Goal: Find specific page/section: Find specific page/section

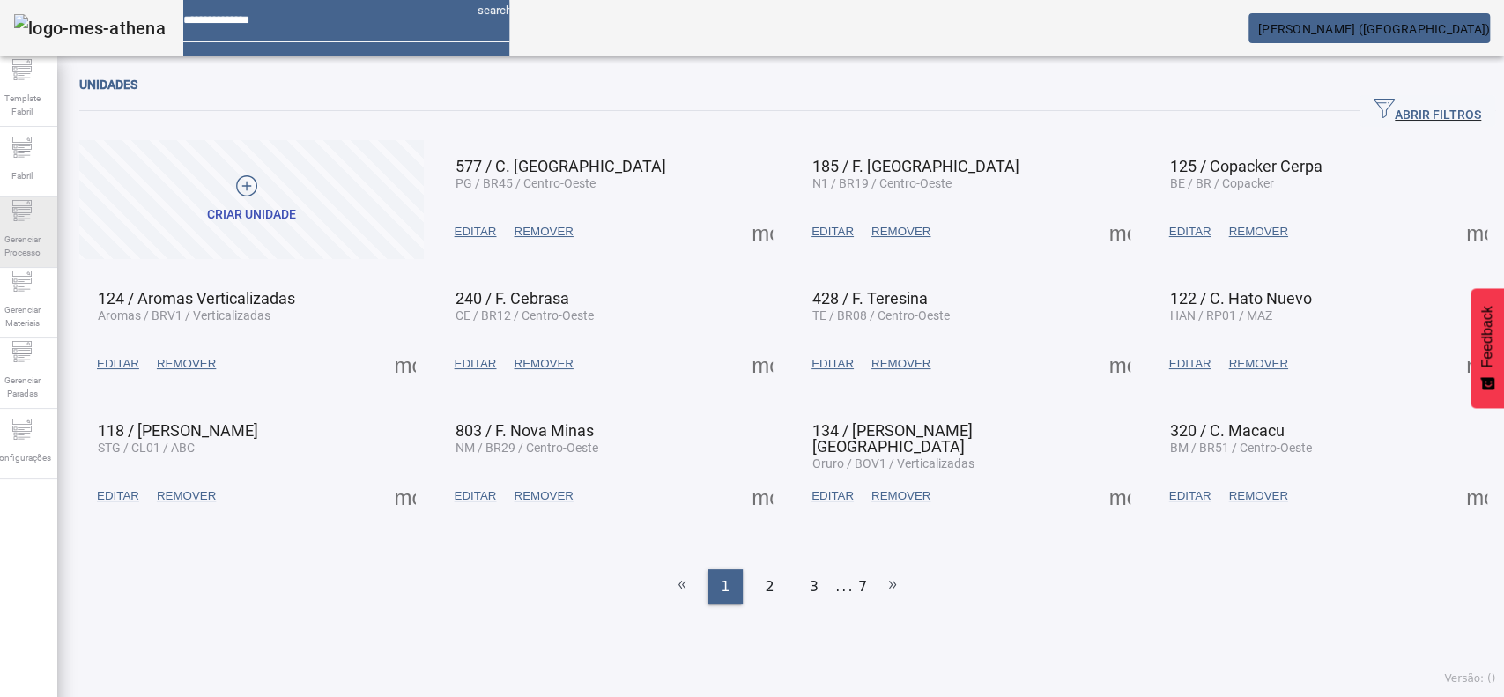
click at [24, 229] on span "Gerenciar Processo" at bounding box center [22, 245] width 53 height 37
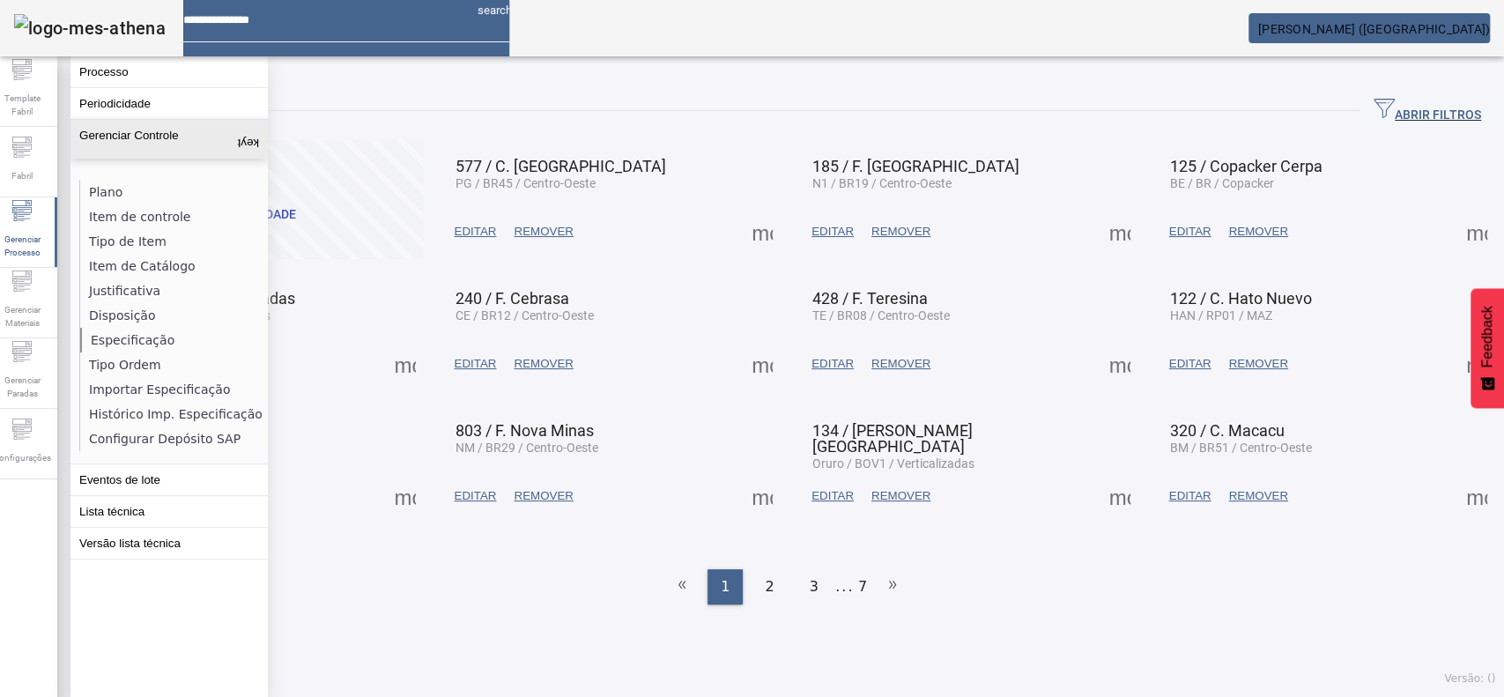
click at [123, 335] on li "Especificação" at bounding box center [173, 340] width 187 height 25
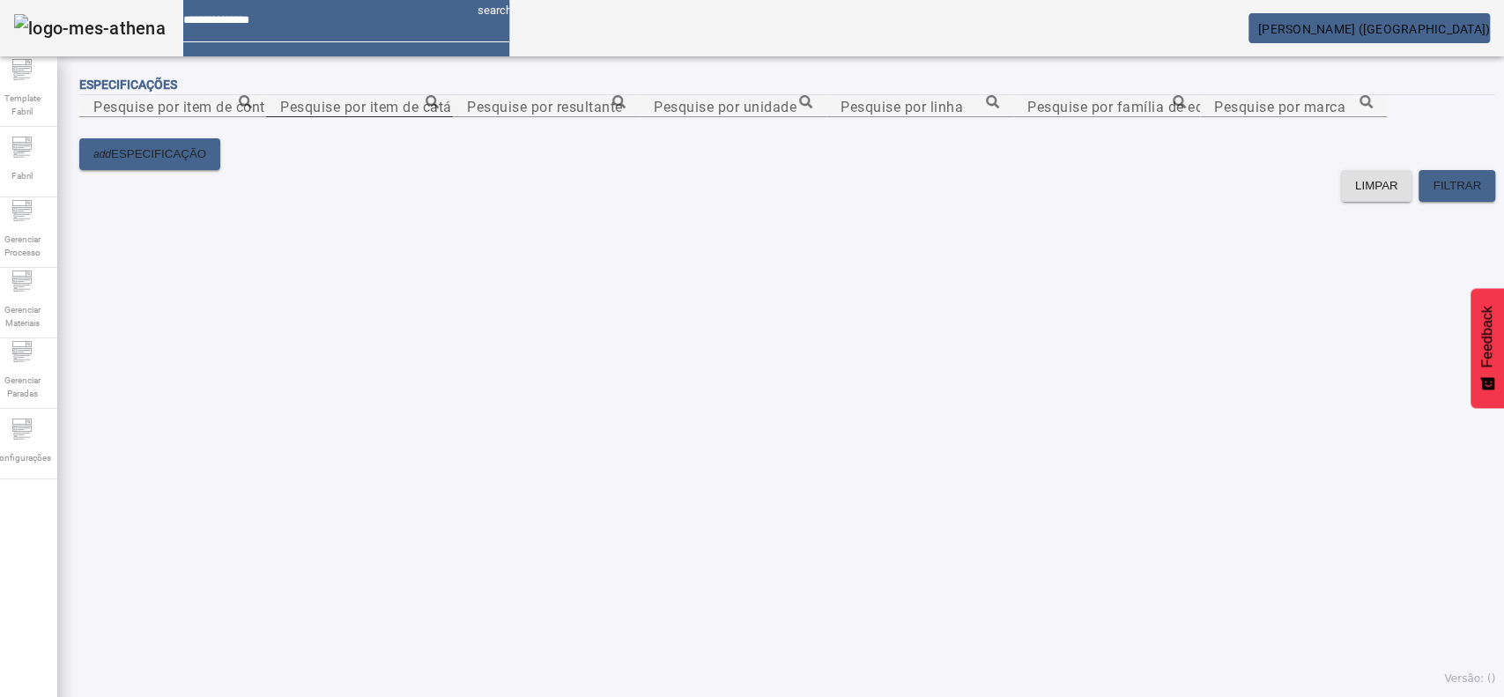
click at [439, 117] on input "Pesquise por item de catálogo" at bounding box center [359, 106] width 159 height 21
paste input "**********"
click at [439, 108] on icon at bounding box center [431, 101] width 13 height 13
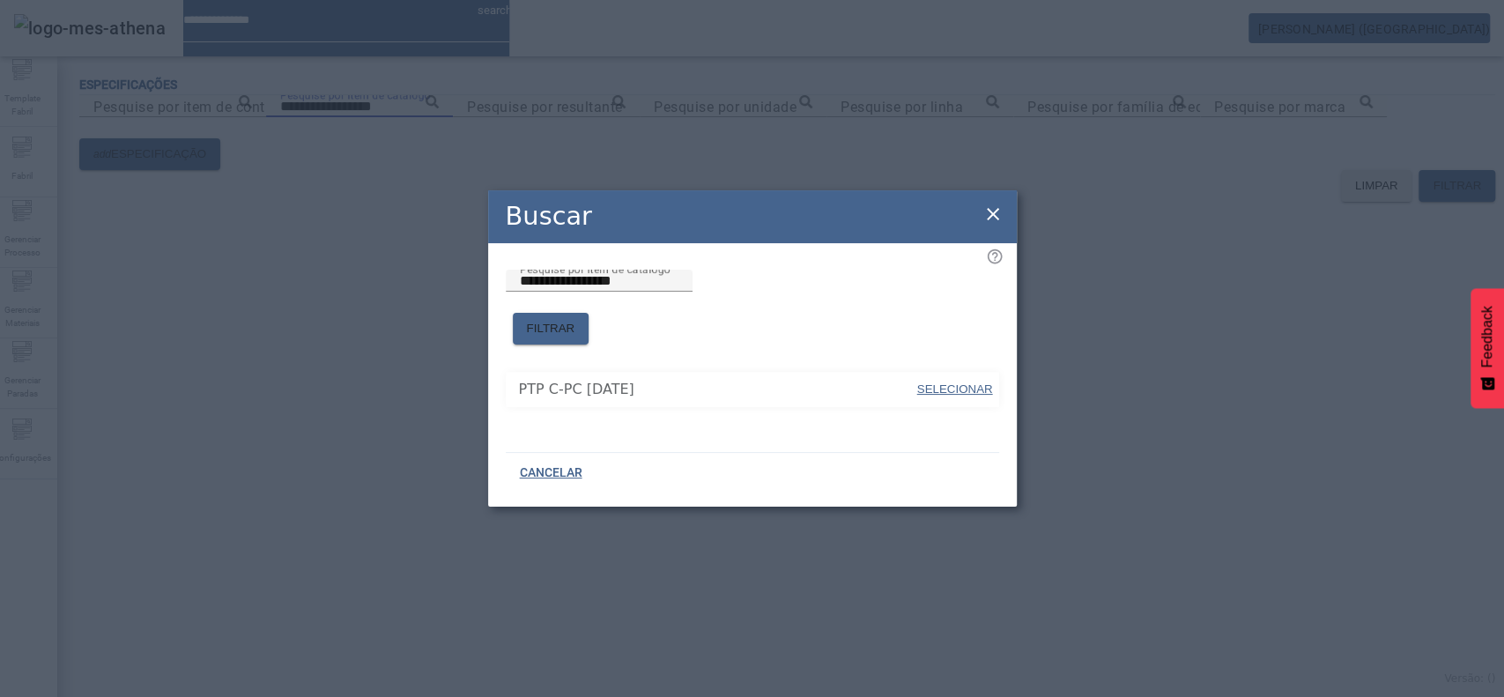
drag, startPoint x: 935, startPoint y: 380, endPoint x: 995, endPoint y: 381, distance: 60.8
click at [935, 382] on span "SELECIONAR" at bounding box center [955, 388] width 76 height 13
type input "**********"
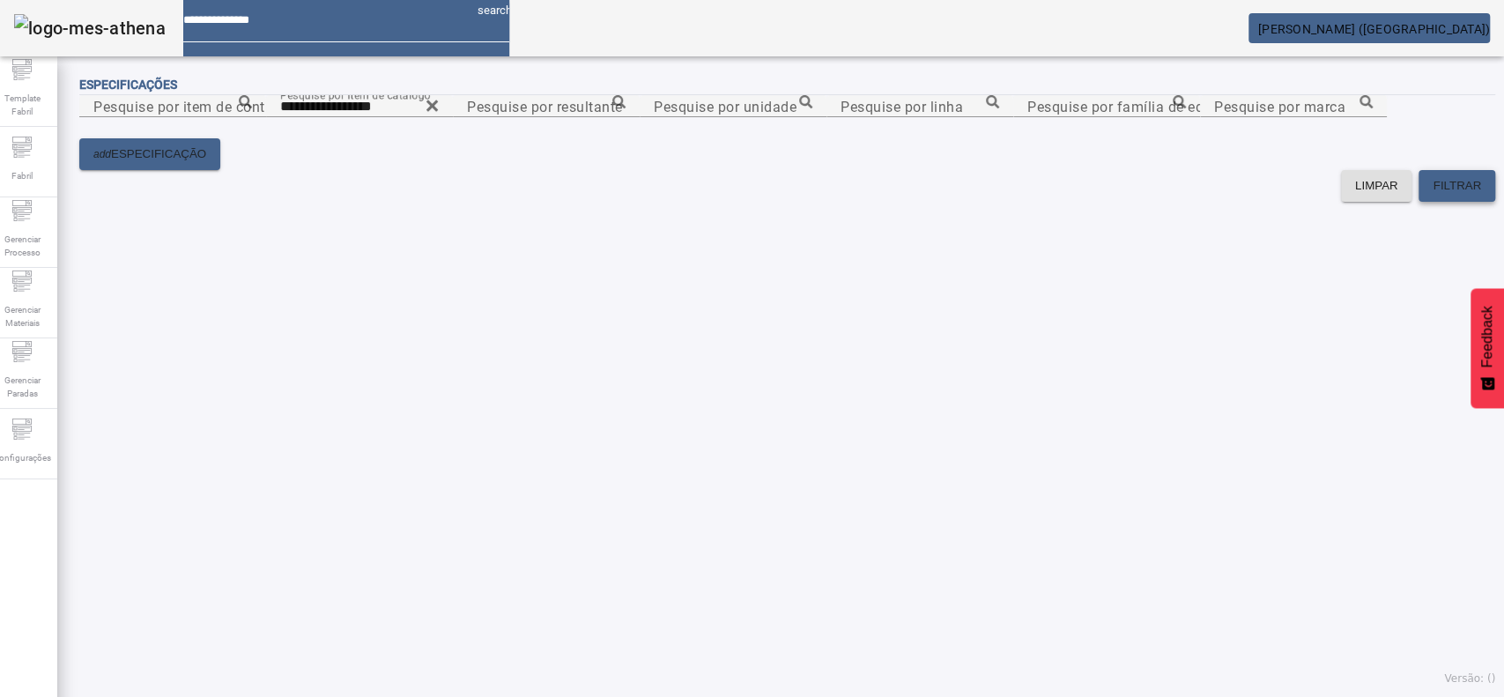
click at [1432, 195] on span "FILTRAR" at bounding box center [1456, 186] width 48 height 18
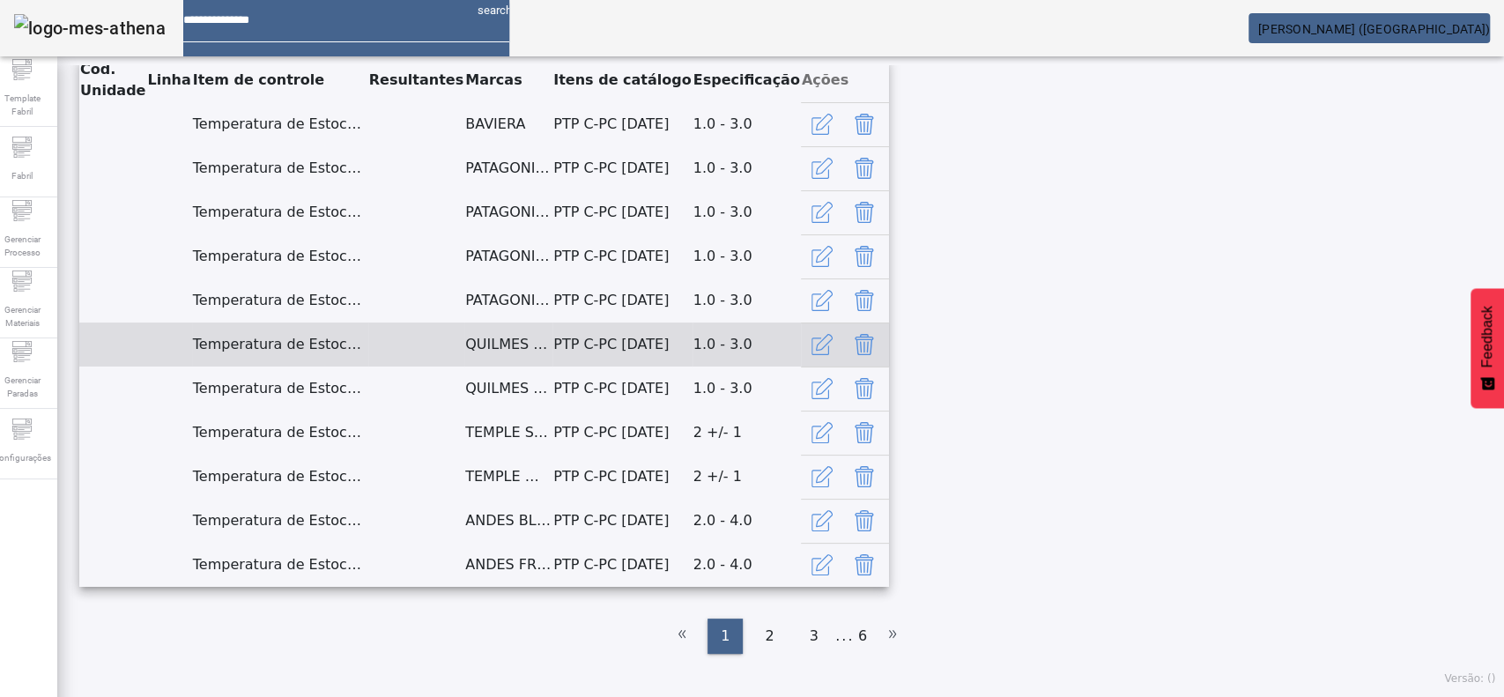
scroll to position [996, 0]
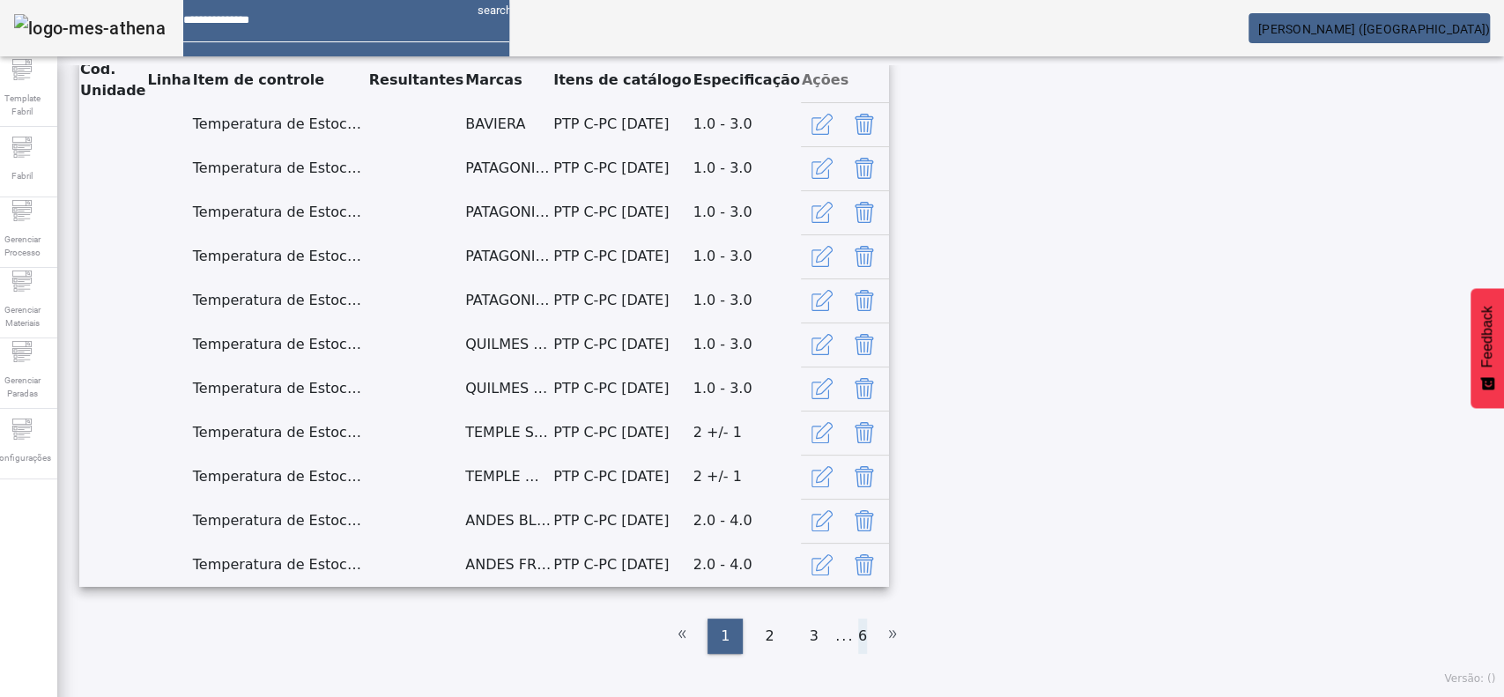
click at [858, 639] on li "6" at bounding box center [862, 635] width 9 height 35
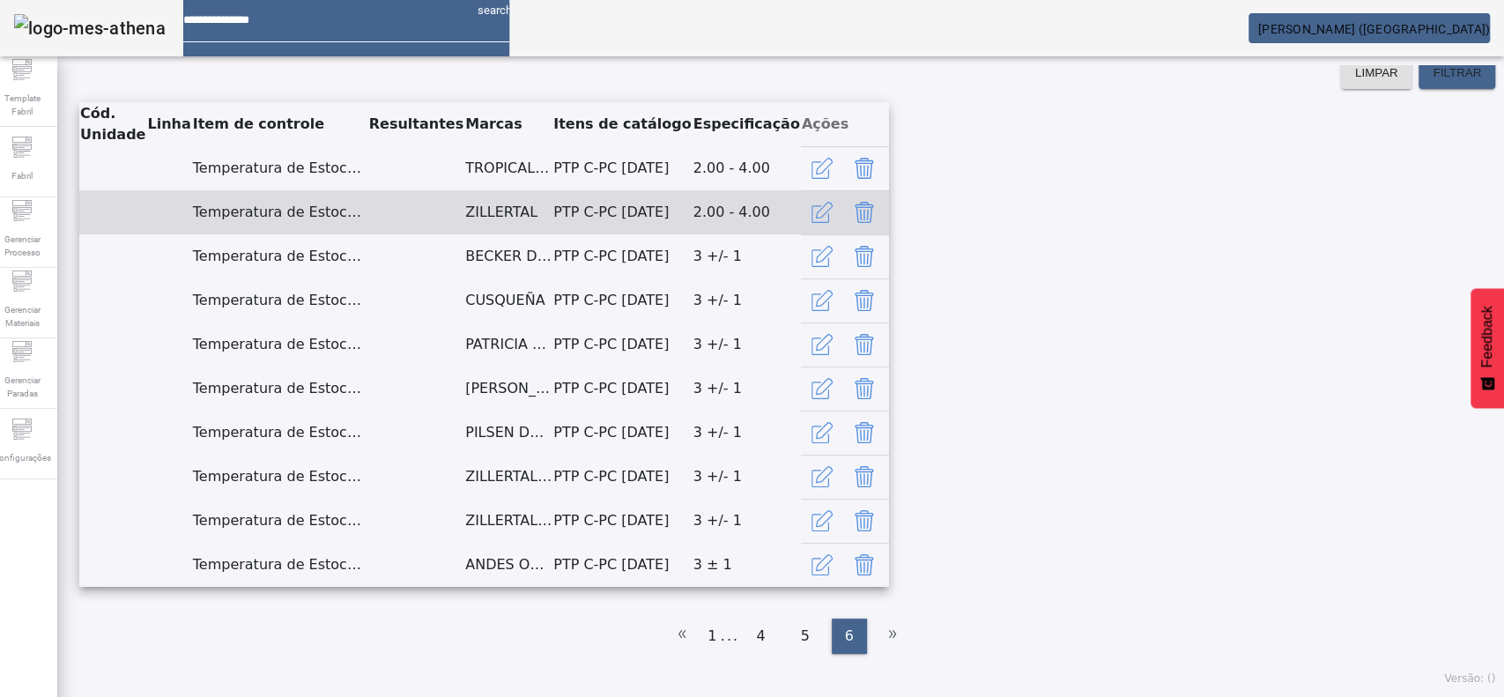
scroll to position [0, 0]
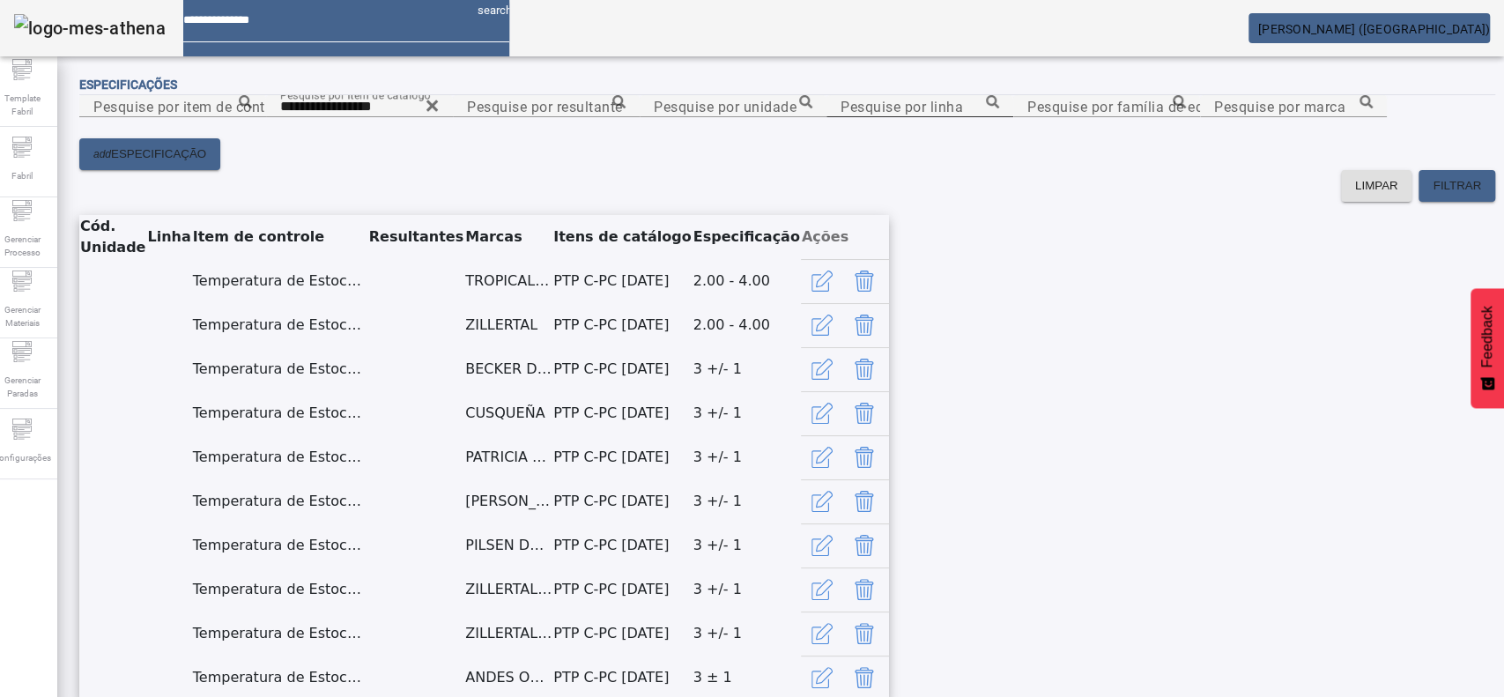
click at [840, 117] on input "Pesquise por linha" at bounding box center [919, 106] width 159 height 21
click at [1214, 117] on div "Pesquise por marca" at bounding box center [1293, 106] width 159 height 22
click at [1359, 108] on icon at bounding box center [1365, 101] width 13 height 13
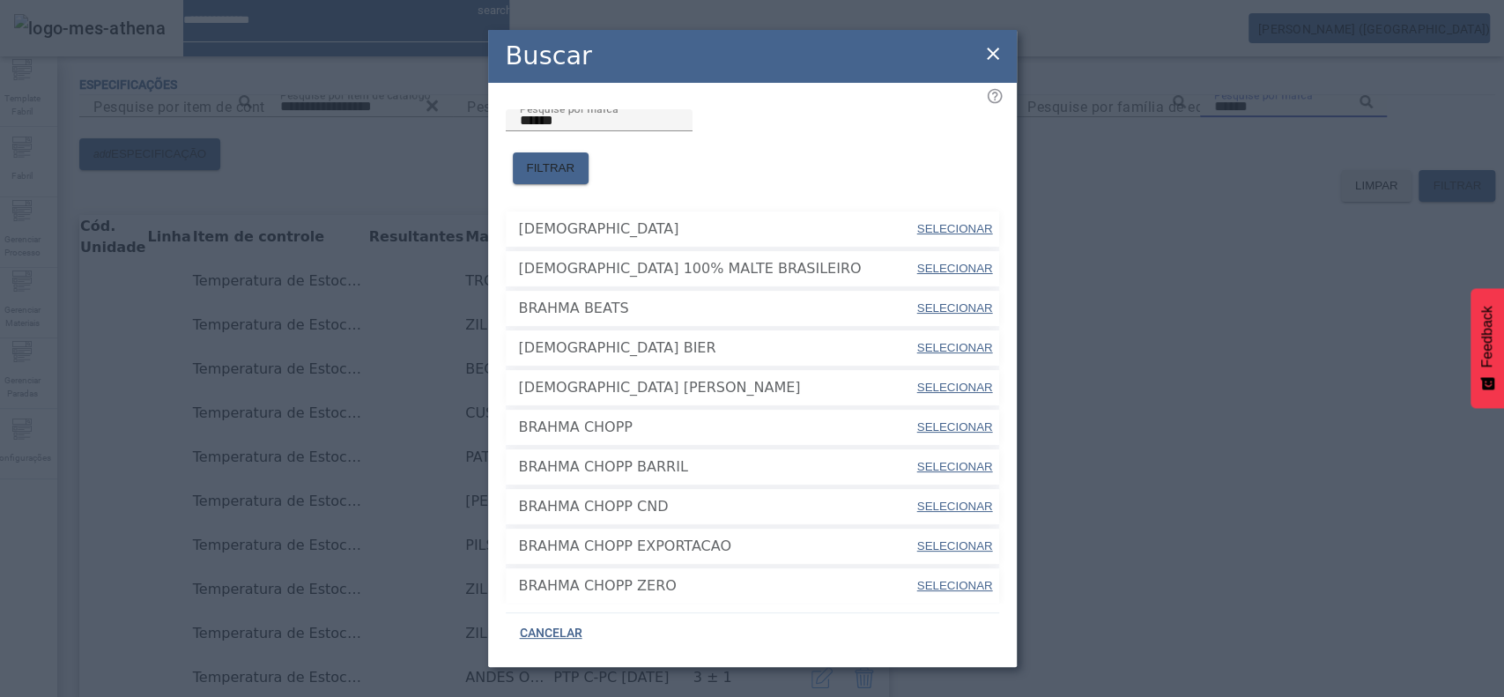
click at [941, 420] on span "SELECIONAR" at bounding box center [955, 426] width 76 height 13
type input "**********"
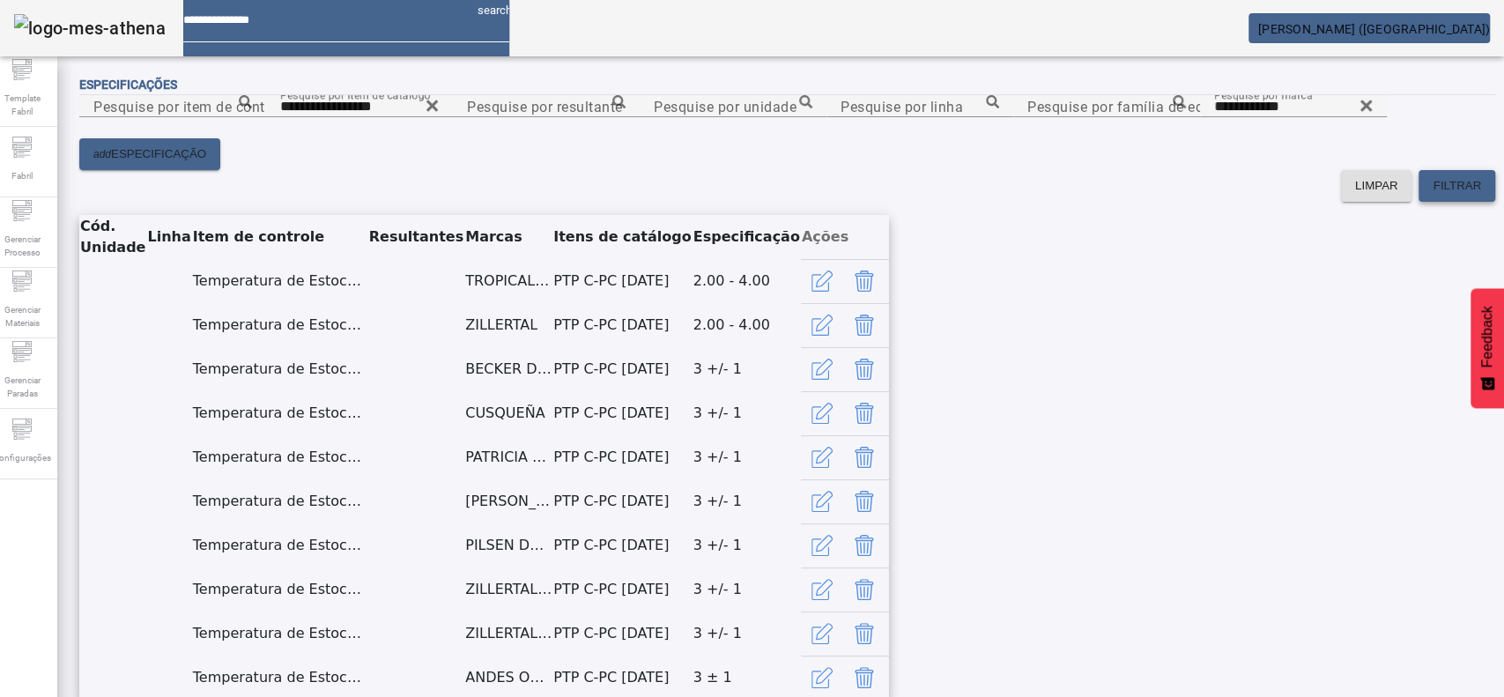
click at [1432, 195] on span "FILTRAR" at bounding box center [1456, 186] width 48 height 18
